Goal: Information Seeking & Learning: Learn about a topic

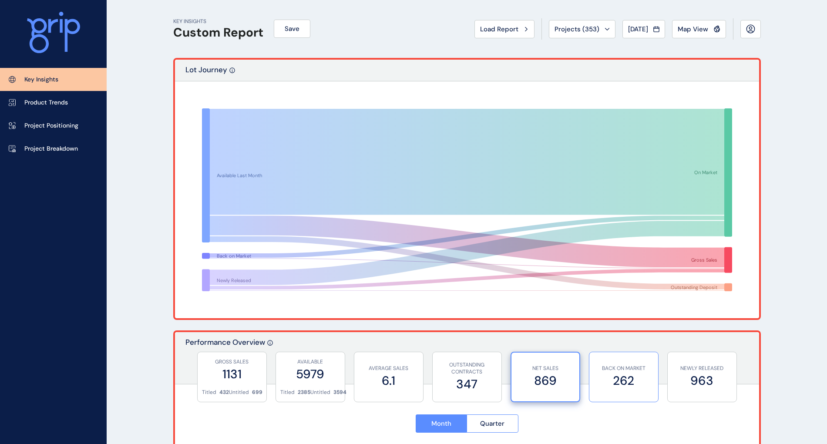
scroll to position [328, 0]
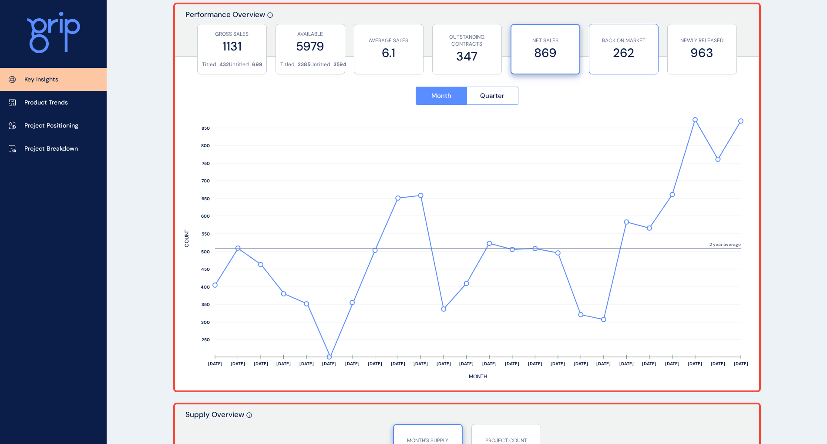
click at [615, 53] on label "262" at bounding box center [624, 52] width 60 height 17
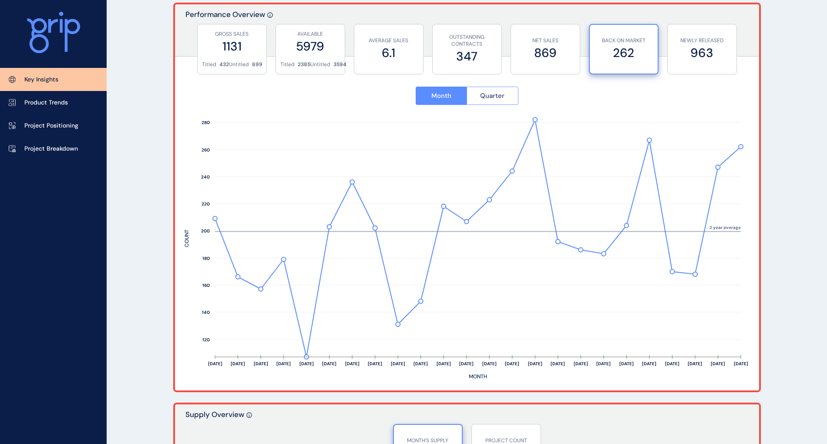
click at [479, 92] on button "Quarter" at bounding box center [493, 96] width 52 height 18
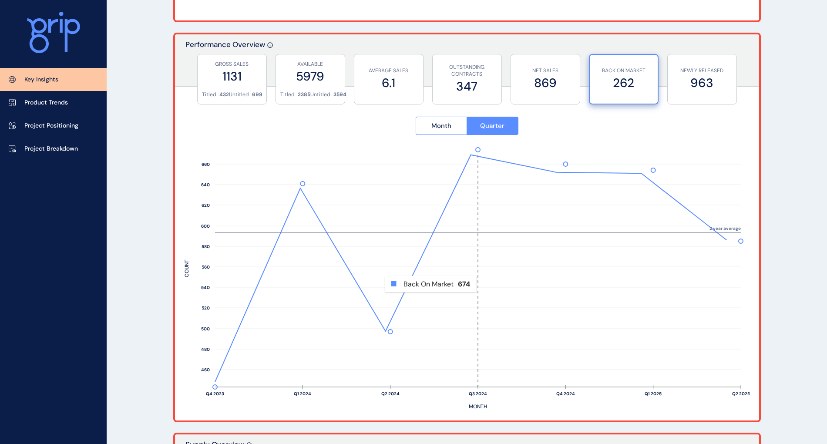
scroll to position [270, 0]
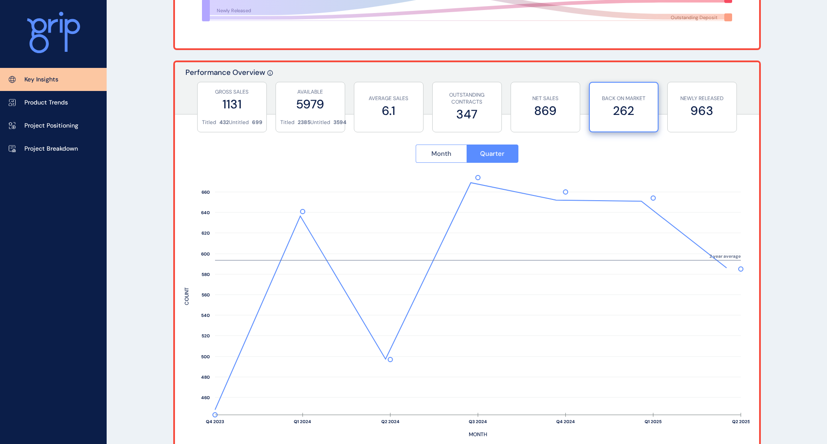
click at [434, 151] on span "Month" at bounding box center [441, 153] width 20 height 9
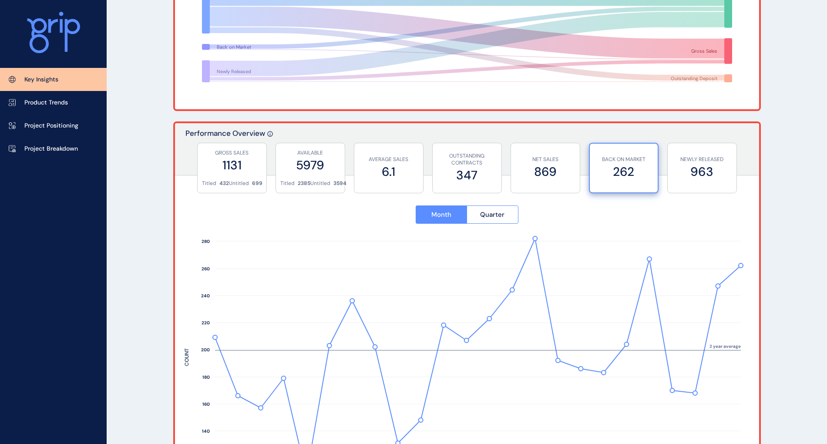
scroll to position [0, 0]
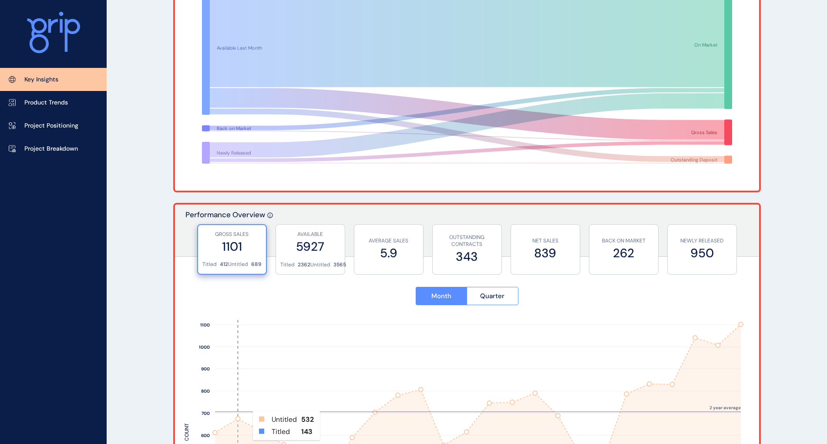
scroll to position [116, 0]
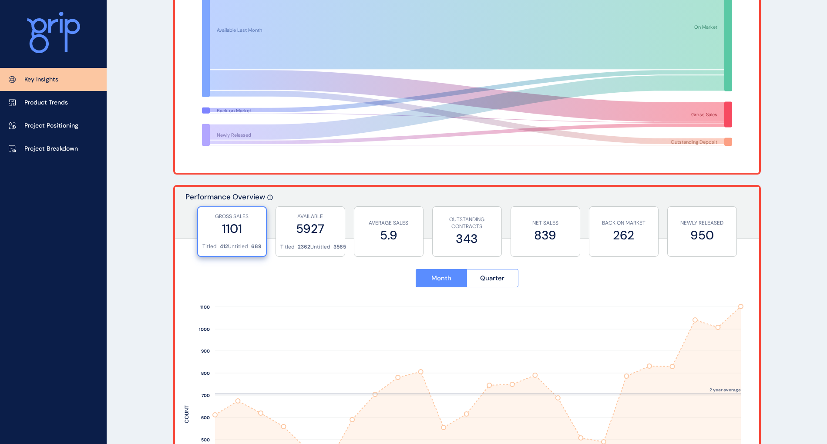
scroll to position [174, 0]
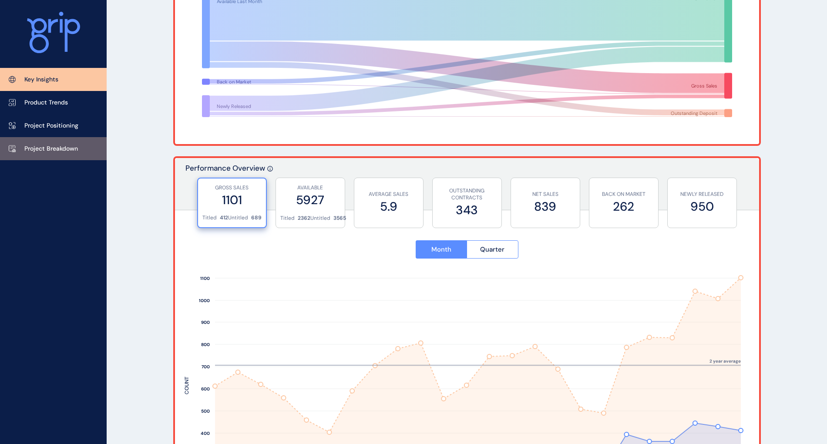
click at [40, 145] on p "Project Breakdown" at bounding box center [51, 149] width 54 height 9
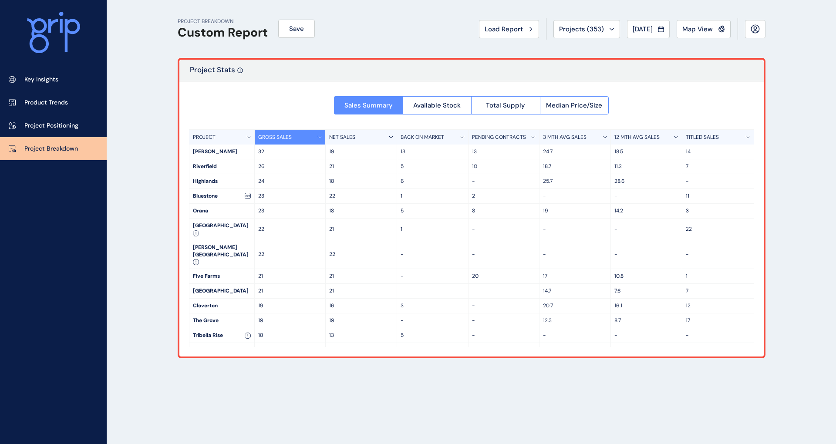
click at [56, 77] on p "Key Insights" at bounding box center [41, 79] width 34 height 9
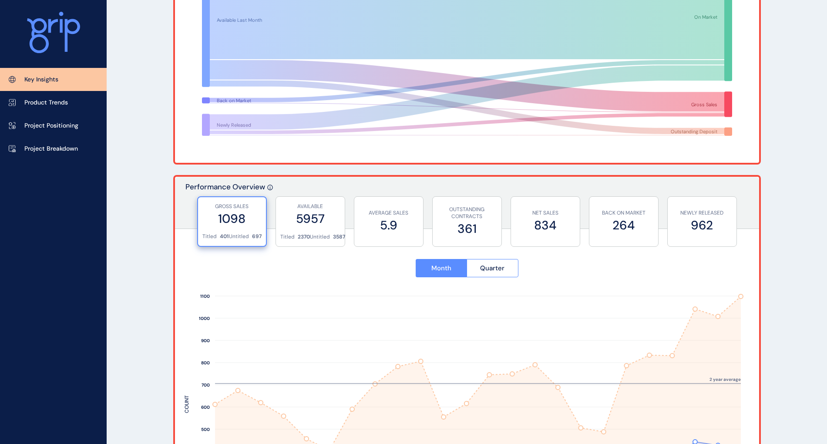
scroll to position [183, 0]
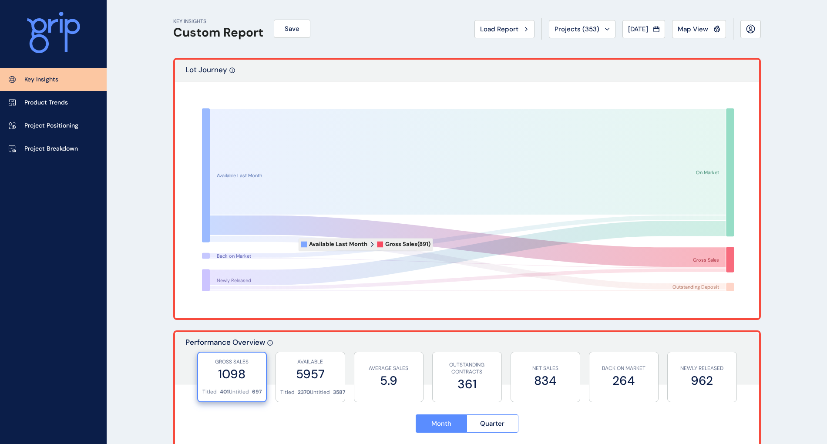
scroll to position [175, 0]
